Goal: Task Accomplishment & Management: Use online tool/utility

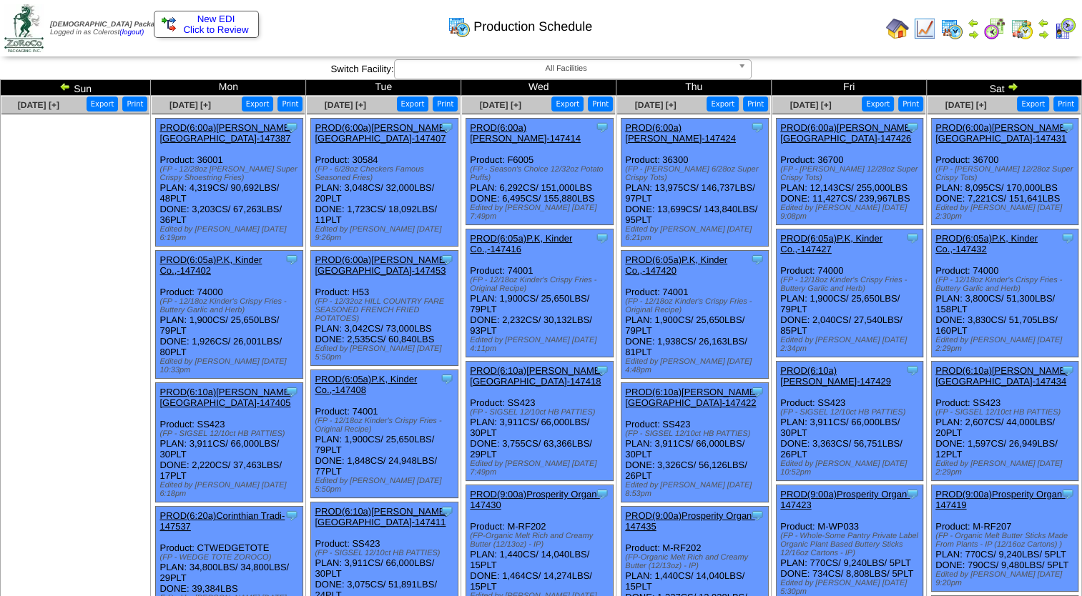
click at [1032, 107] on button "Export" at bounding box center [1033, 104] width 32 height 15
drag, startPoint x: 139, startPoint y: 151, endPoint x: 163, endPoint y: 147, distance: 24.6
click at [139, 151] on ul at bounding box center [75, 221] width 148 height 214
click at [1018, 89] on img at bounding box center [1012, 86] width 11 height 11
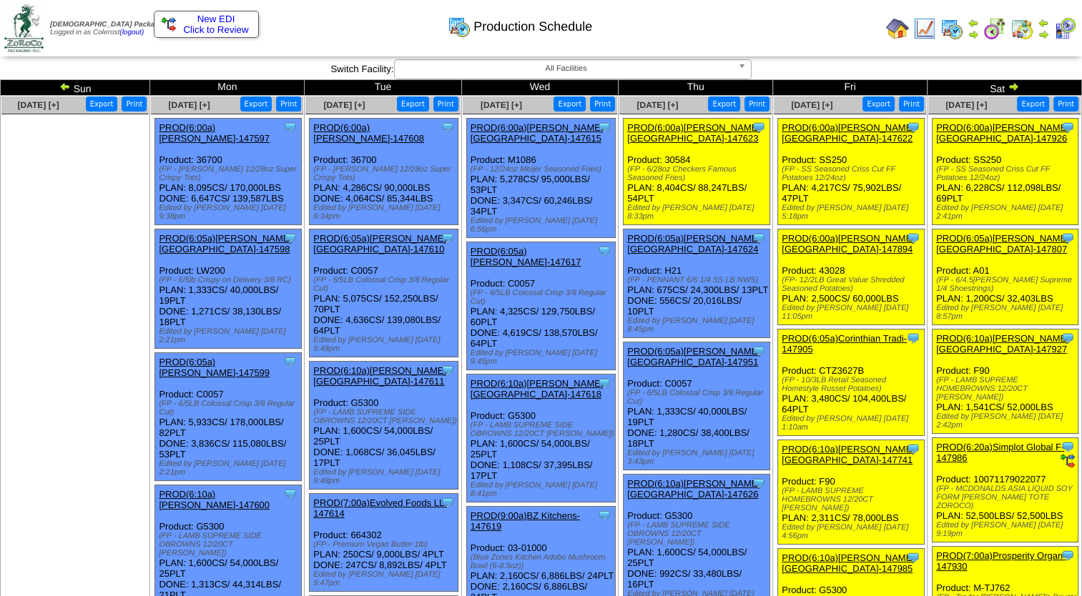
click at [268, 104] on button "Export" at bounding box center [256, 104] width 32 height 15
click at [420, 107] on button "Export" at bounding box center [413, 104] width 32 height 15
click at [571, 103] on button "Export" at bounding box center [569, 104] width 32 height 15
click at [482, 70] on span "All Facilities" at bounding box center [566, 68] width 332 height 17
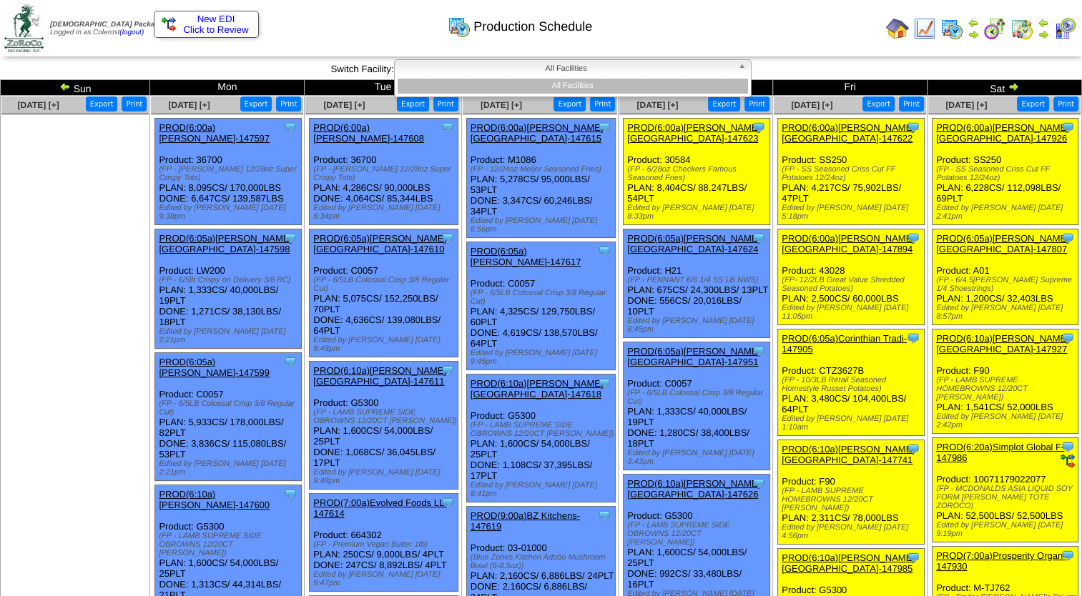
click at [487, 67] on span "All Facilities" at bounding box center [566, 68] width 332 height 17
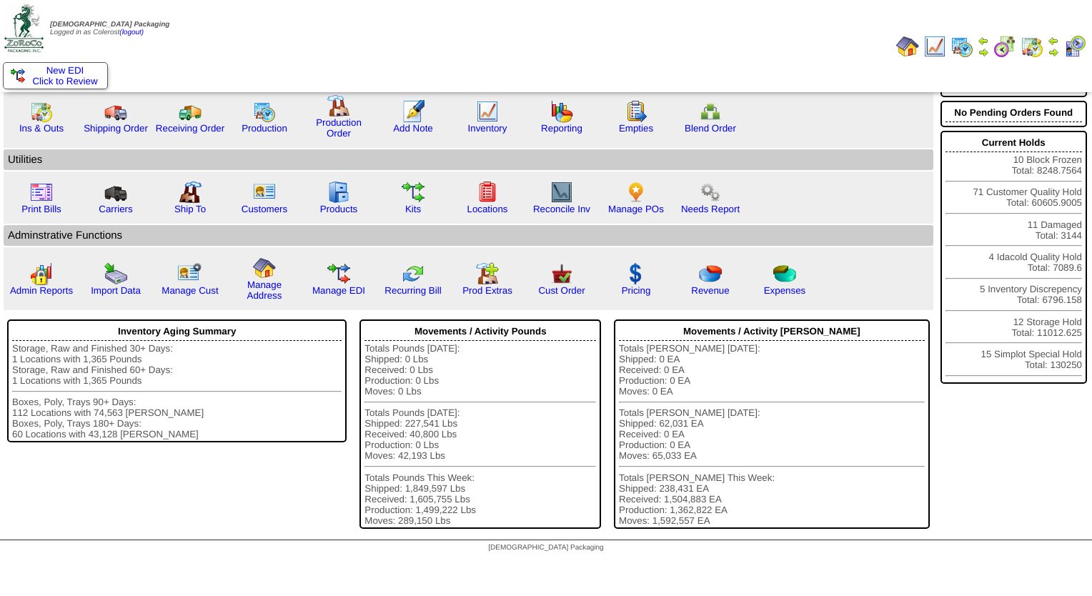
click at [1053, 51] on img at bounding box center [1053, 51] width 11 height 11
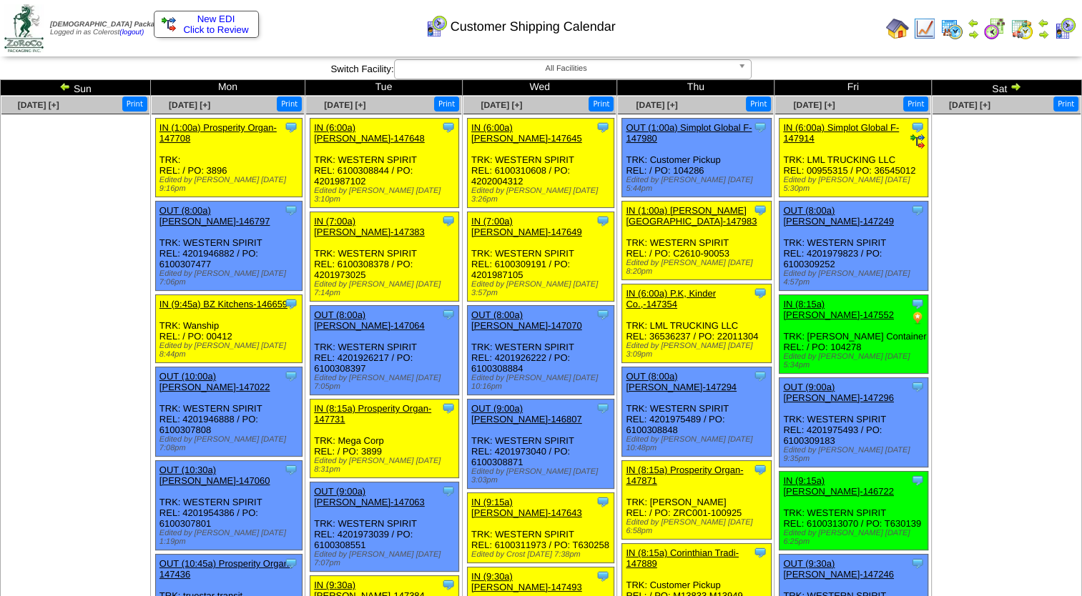
scroll to position [1441, 0]
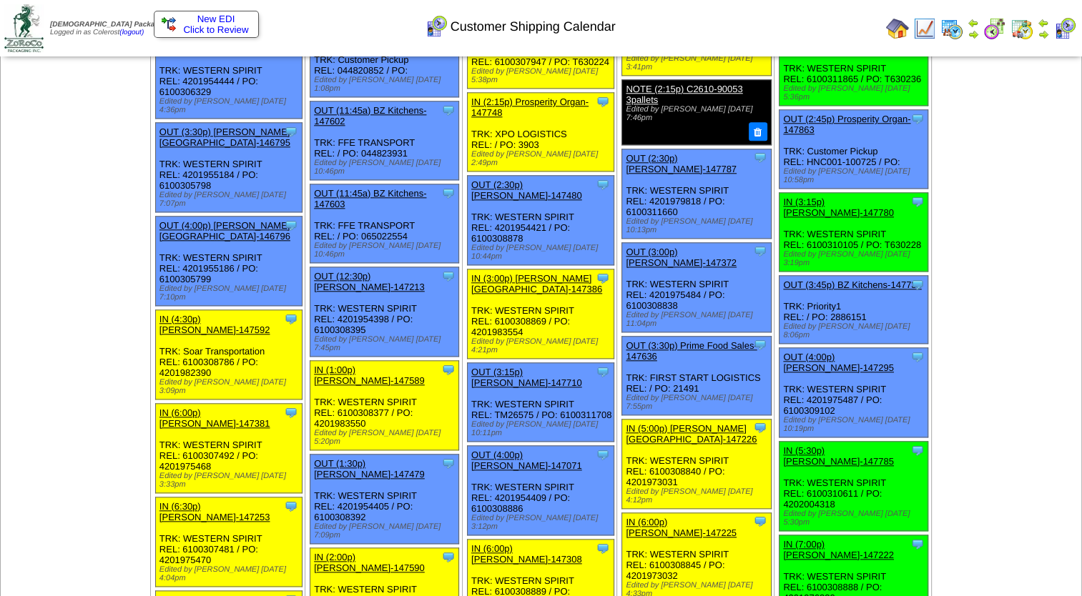
drag, startPoint x: 981, startPoint y: 260, endPoint x: 952, endPoint y: 254, distance: 29.2
click at [981, 260] on td "Oct 11 [+] Print" at bounding box center [1007, 210] width 150 height 3111
drag, startPoint x: 781, startPoint y: 375, endPoint x: 839, endPoint y: 370, distance: 58.1
click at [839, 535] on div "Clone Item IN (7:00p) Lamb-Weston-147222 Lamb-Weston ScheduleID: 147222 30 TOTE…" at bounding box center [853, 579] width 149 height 89
copy div "4201976330"
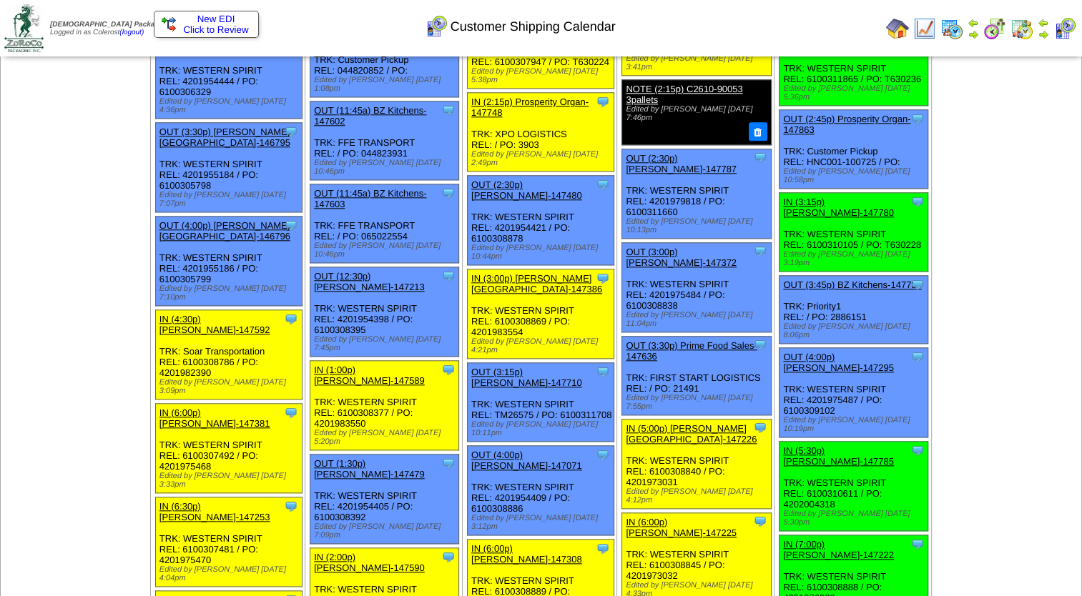
click at [1014, 325] on td "Oct 11 [+] Print" at bounding box center [1007, 210] width 150 height 3111
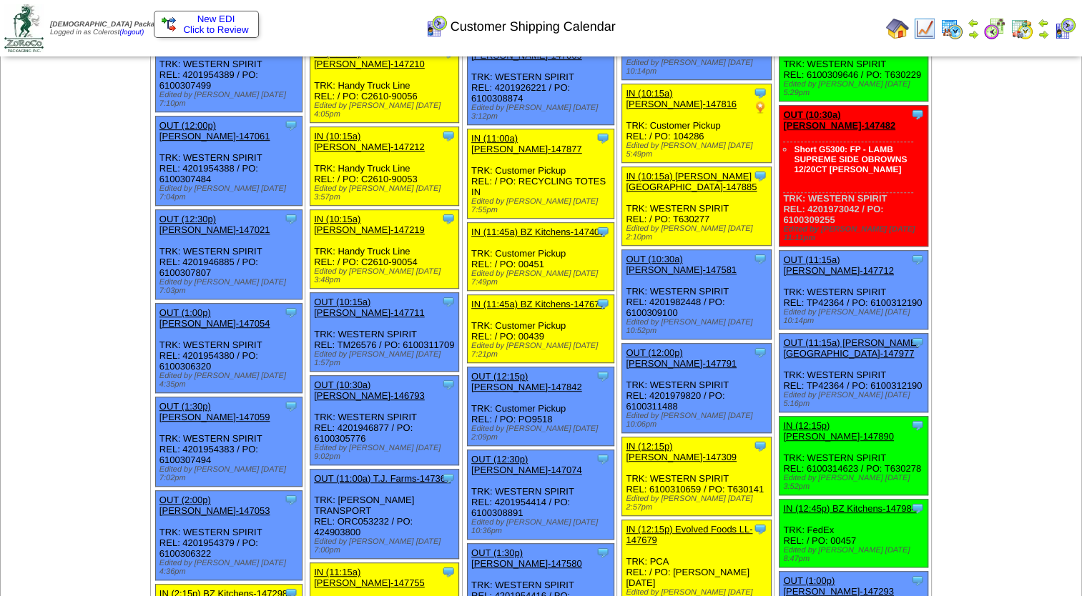
scroll to position [572, 0]
